Goal: Task Accomplishment & Management: Use online tool/utility

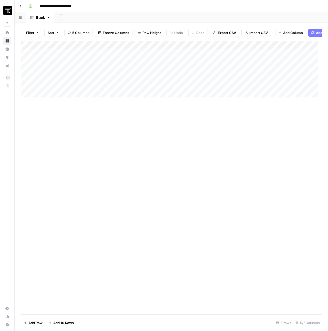
click at [21, 7] on icon "button" at bounding box center [20, 6] width 3 height 3
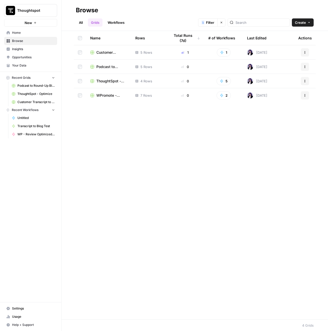
click at [105, 52] on span "Customer Transcript to Case Study" at bounding box center [111, 52] width 31 height 5
click at [223, 23] on icon "button" at bounding box center [221, 22] width 3 height 3
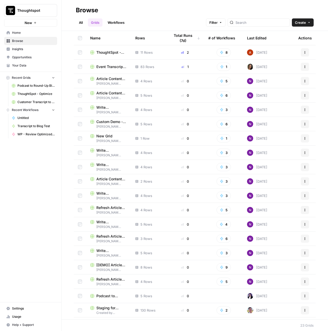
click at [103, 68] on span "Event Transcript to Blog" at bounding box center [111, 66] width 31 height 5
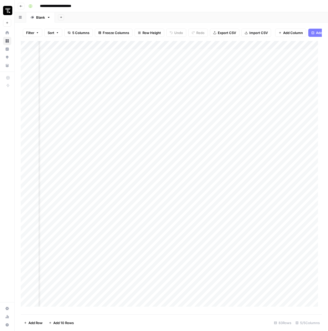
scroll to position [0, 64]
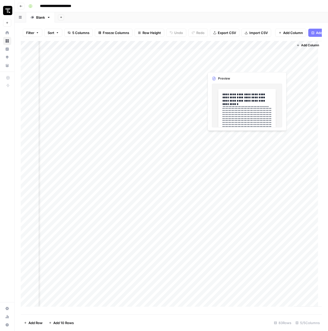
click at [270, 66] on div "Add Column" at bounding box center [171, 176] width 301 height 270
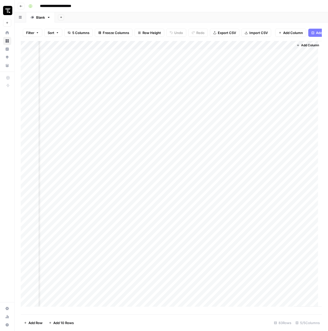
click at [162, 64] on div "Add Column" at bounding box center [171, 176] width 301 height 270
click at [161, 65] on div "Add Column" at bounding box center [171, 176] width 301 height 270
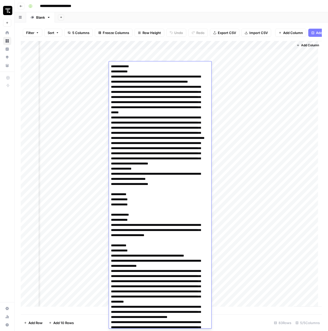
scroll to position [771, 0]
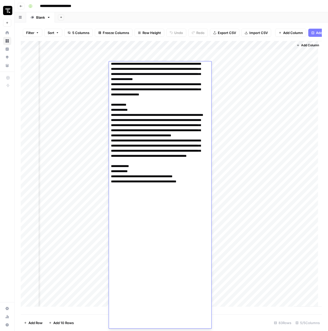
drag, startPoint x: 111, startPoint y: 66, endPoint x: 201, endPoint y: 325, distance: 273.6
